Goal: Navigation & Orientation: Find specific page/section

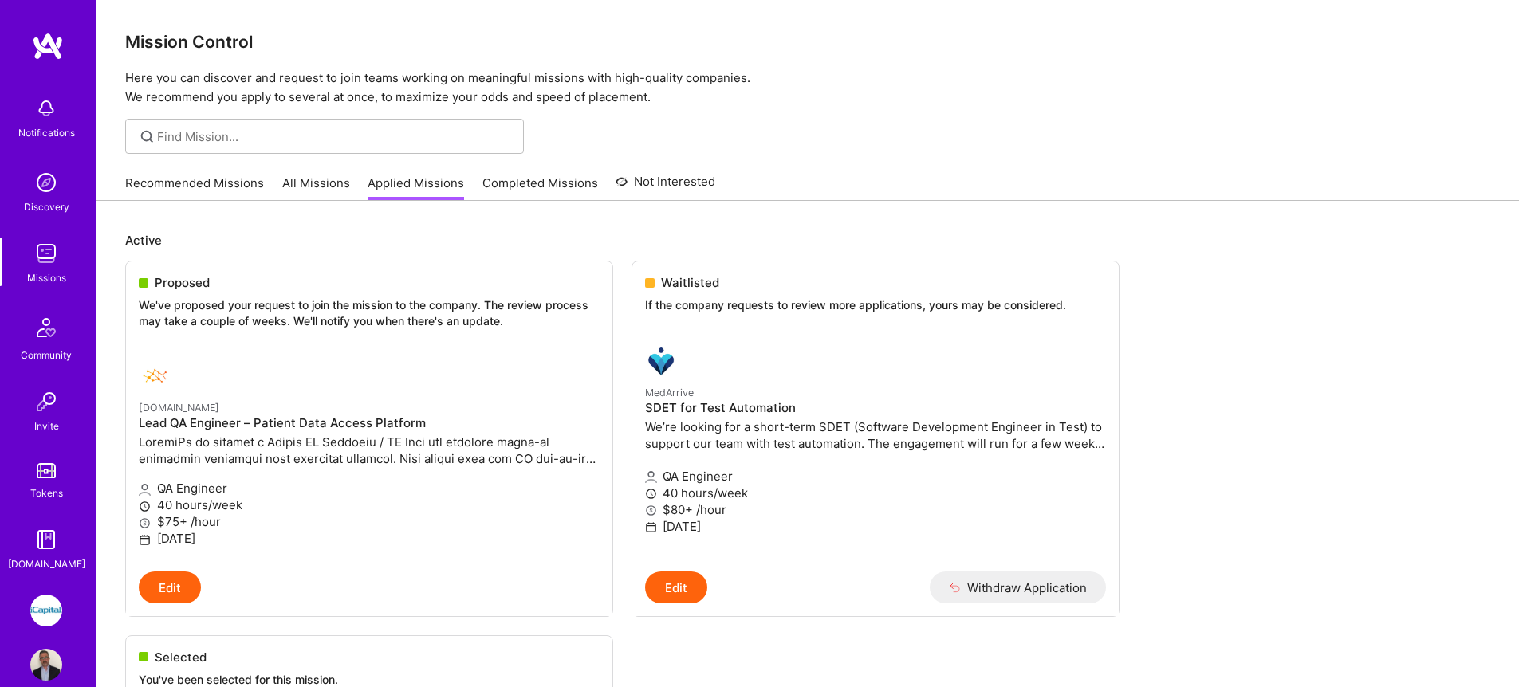
click at [309, 183] on link "All Missions" at bounding box center [316, 188] width 68 height 26
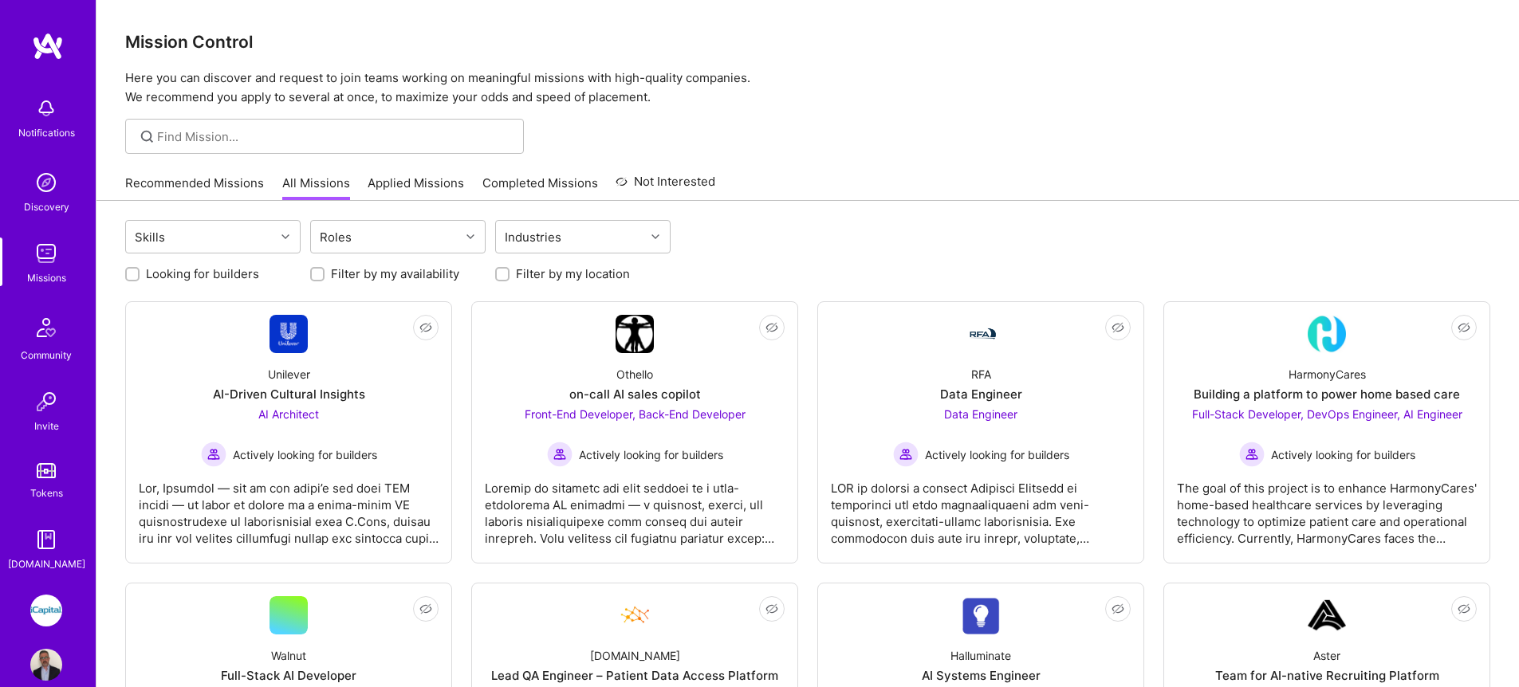
click at [224, 185] on link "Recommended Missions" at bounding box center [194, 188] width 139 height 26
